Goal: Task Accomplishment & Management: Use online tool/utility

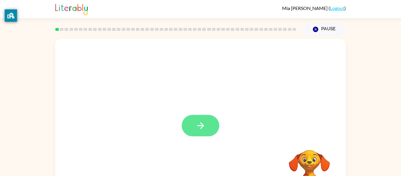
click at [202, 128] on icon "button" at bounding box center [200, 125] width 10 height 10
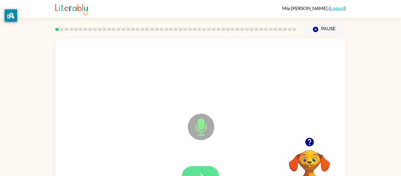
click at [205, 170] on button "button" at bounding box center [201, 176] width 38 height 21
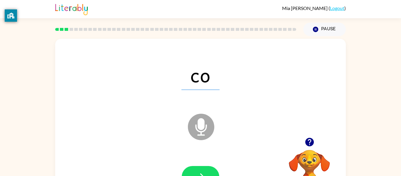
click at [205, 170] on button "button" at bounding box center [201, 176] width 38 height 21
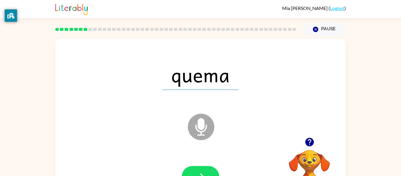
click at [205, 170] on button "button" at bounding box center [201, 176] width 38 height 21
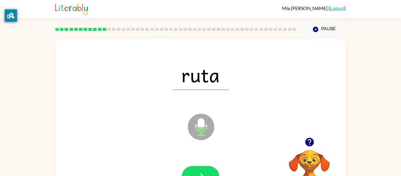
click at [205, 170] on button "button" at bounding box center [201, 176] width 38 height 21
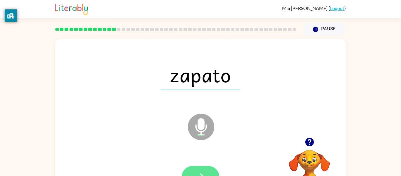
click at [212, 173] on button "button" at bounding box center [201, 176] width 38 height 21
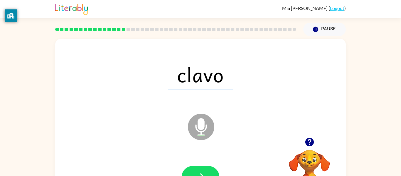
click at [212, 173] on button "button" at bounding box center [201, 176] width 38 height 21
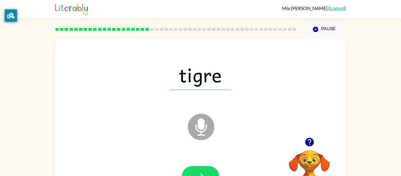
click at [211, 129] on icon at bounding box center [201, 126] width 26 height 26
click at [210, 170] on button "button" at bounding box center [201, 176] width 38 height 21
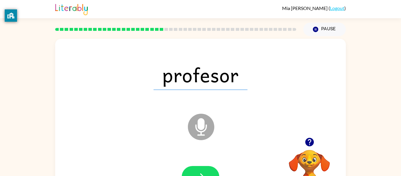
click at [210, 170] on button "button" at bounding box center [201, 176] width 38 height 21
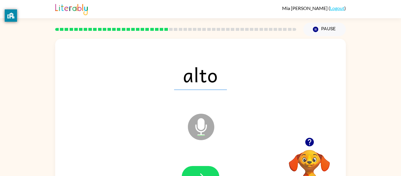
click at [210, 170] on button "button" at bounding box center [201, 176] width 38 height 21
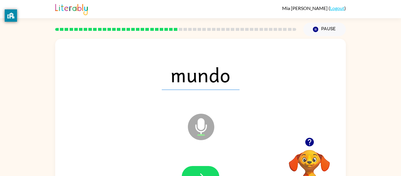
click at [210, 170] on button "button" at bounding box center [201, 176] width 38 height 21
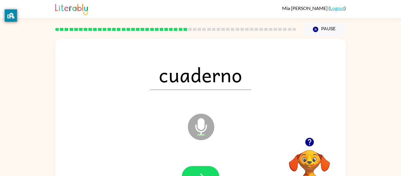
click at [210, 170] on button "button" at bounding box center [201, 176] width 38 height 21
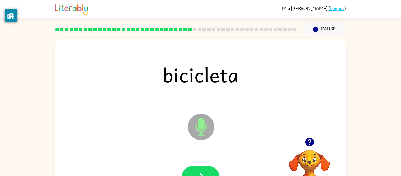
click at [210, 170] on button "button" at bounding box center [201, 176] width 38 height 21
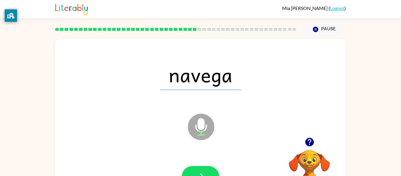
click at [210, 170] on button "button" at bounding box center [201, 176] width 38 height 21
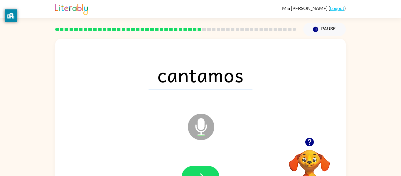
click at [210, 170] on button "button" at bounding box center [201, 176] width 38 height 21
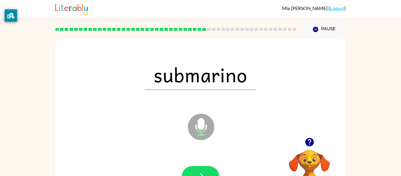
click at [210, 170] on button "button" at bounding box center [201, 176] width 38 height 21
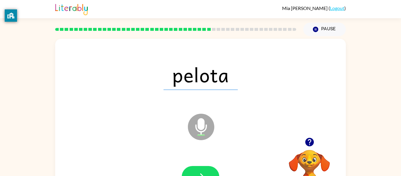
click at [210, 170] on button "button" at bounding box center [201, 176] width 38 height 21
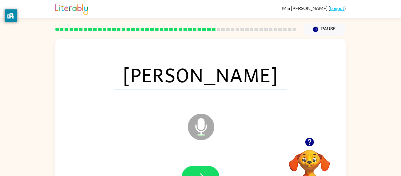
click at [210, 170] on button "button" at bounding box center [201, 176] width 38 height 21
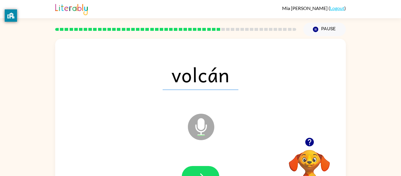
click at [210, 170] on button "button" at bounding box center [201, 176] width 38 height 21
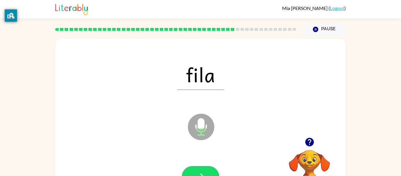
click at [210, 170] on button "button" at bounding box center [201, 176] width 38 height 21
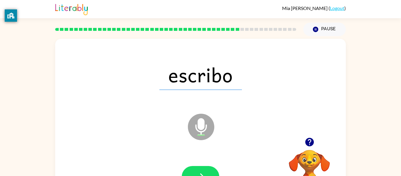
click at [210, 170] on button "button" at bounding box center [201, 176] width 38 height 21
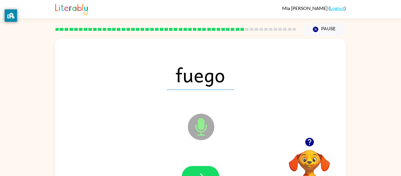
click at [210, 170] on button "button" at bounding box center [201, 176] width 38 height 21
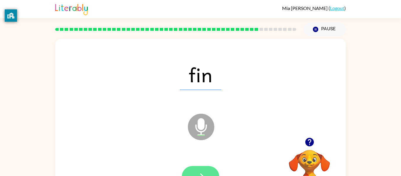
click at [205, 170] on button "button" at bounding box center [201, 176] width 38 height 21
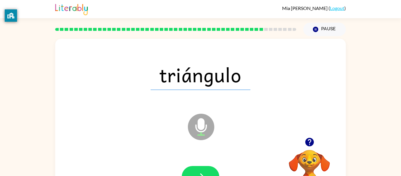
click at [205, 170] on button "button" at bounding box center [201, 176] width 38 height 21
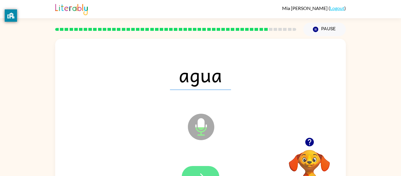
click at [205, 170] on button "button" at bounding box center [201, 176] width 38 height 21
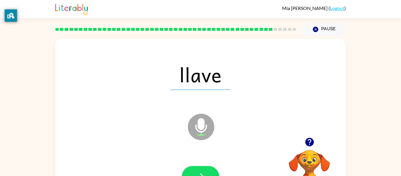
click at [205, 170] on button "button" at bounding box center [201, 176] width 38 height 21
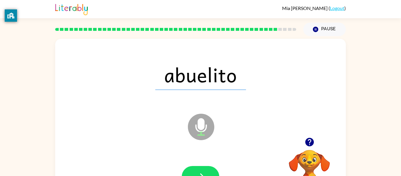
click at [205, 170] on button "button" at bounding box center [201, 176] width 38 height 21
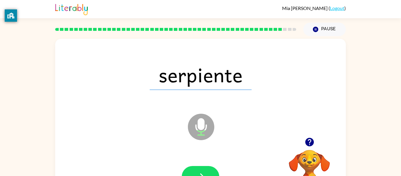
click at [205, 170] on button "button" at bounding box center [201, 176] width 38 height 21
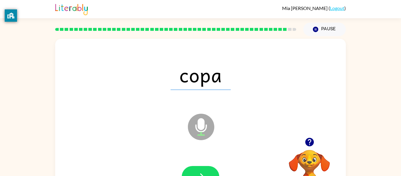
click at [205, 170] on button "button" at bounding box center [201, 176] width 38 height 21
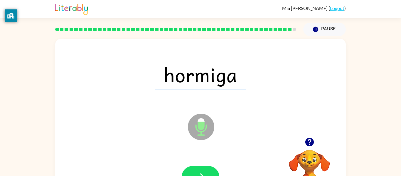
click at [205, 170] on button "button" at bounding box center [201, 176] width 38 height 21
